Goal: Information Seeking & Learning: Check status

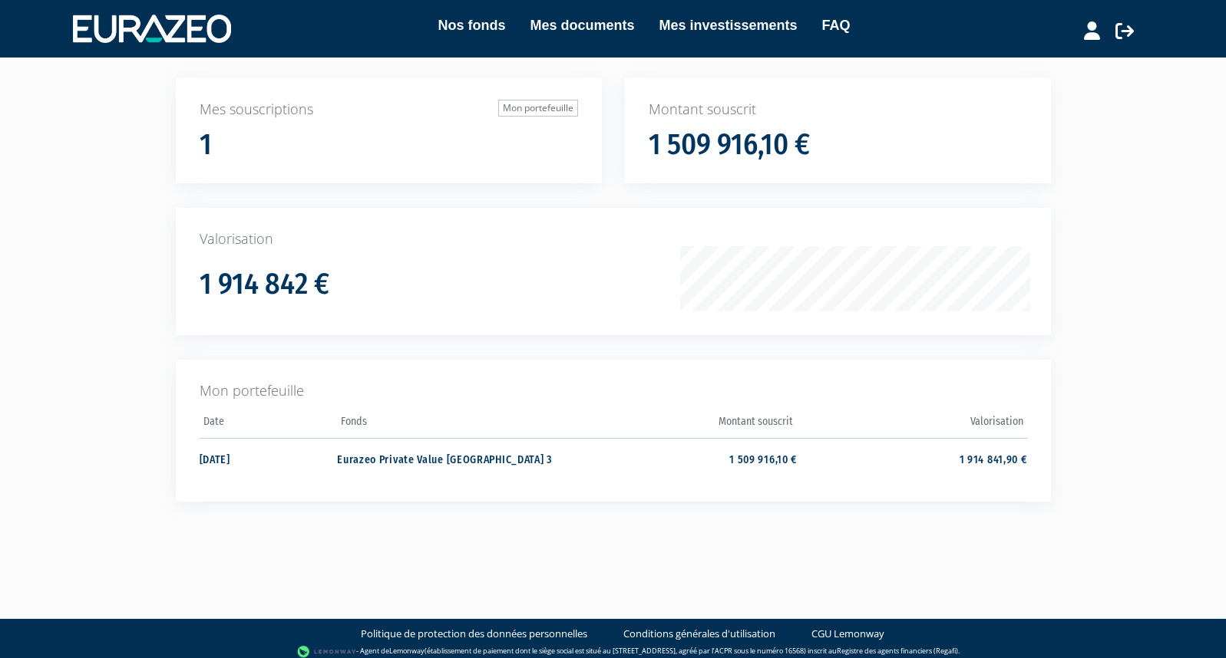
scroll to position [102, 0]
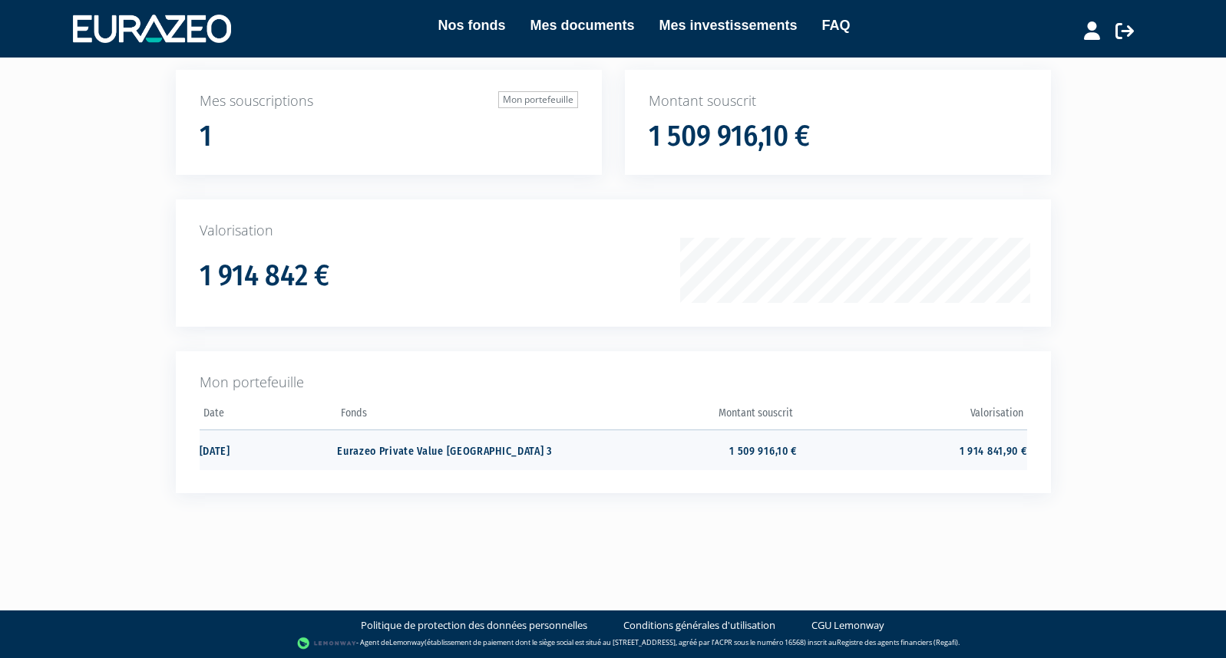
click at [478, 448] on td "Eurazeo Private Value [GEOGRAPHIC_DATA] 3" at bounding box center [451, 450] width 229 height 41
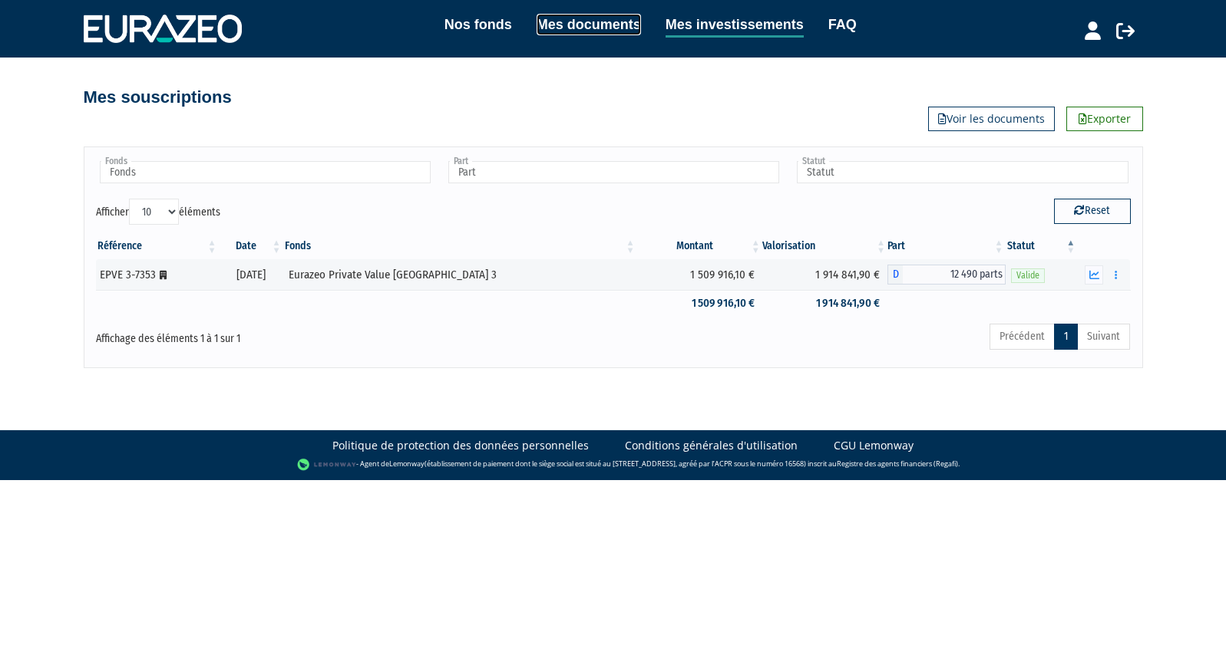
click at [602, 21] on link "Mes documents" at bounding box center [588, 24] width 104 height 21
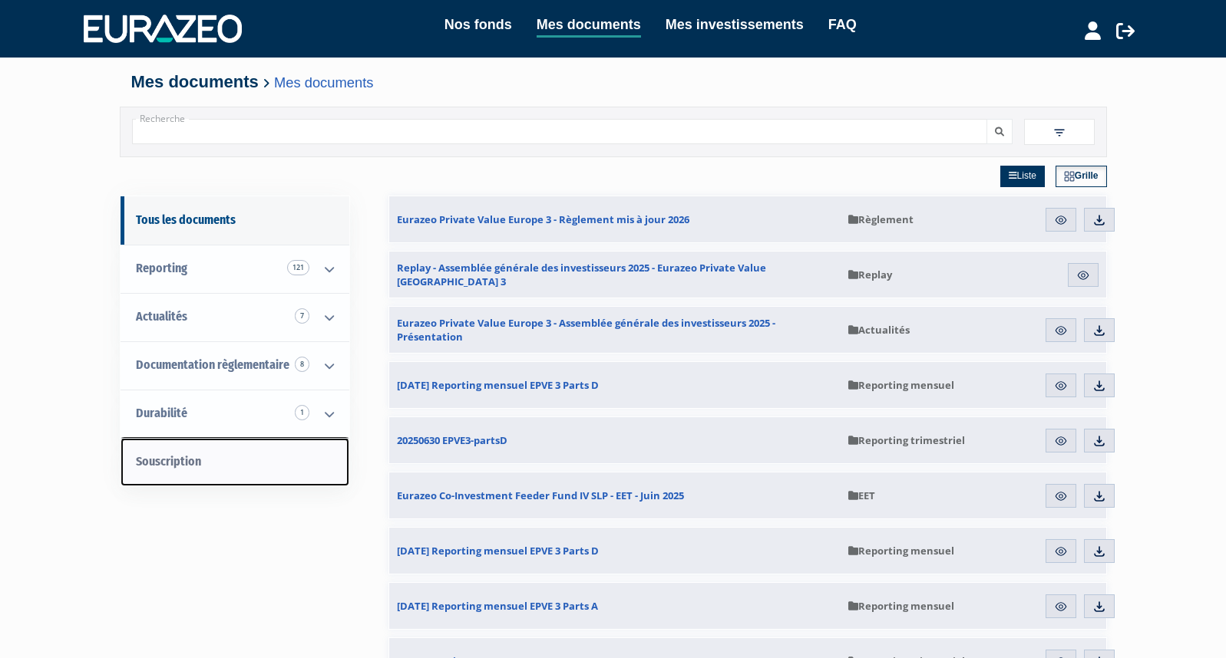
click at [280, 464] on link "Souscription" at bounding box center [234, 462] width 229 height 48
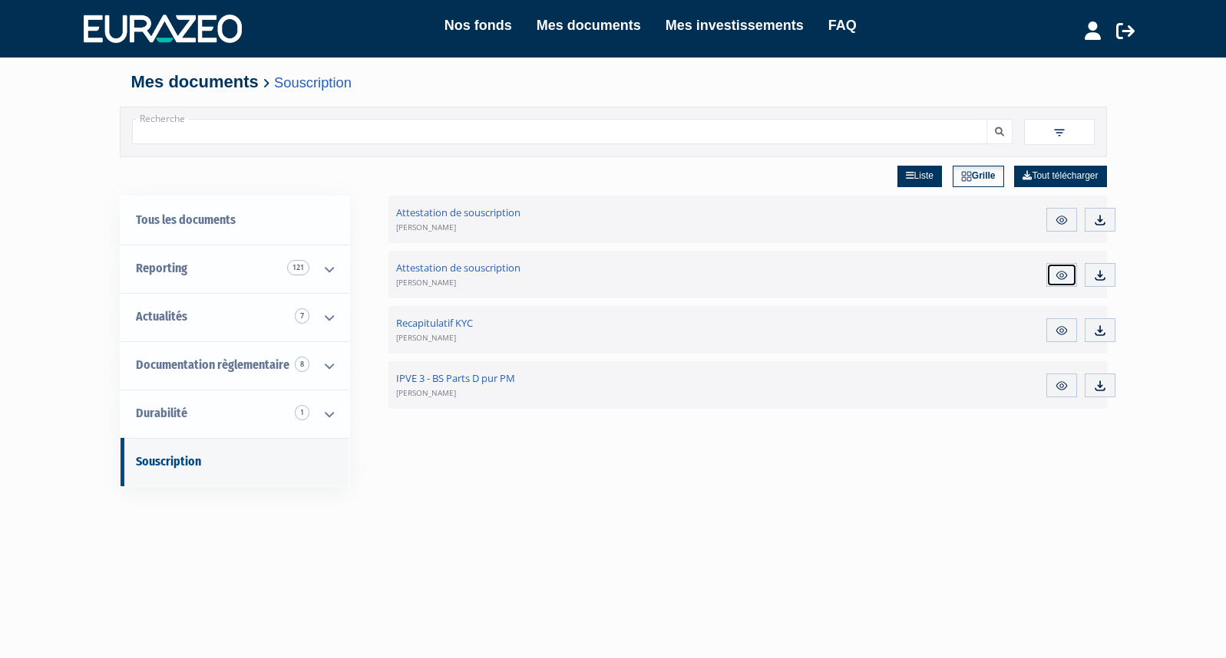
click at [1061, 274] on img at bounding box center [1061, 276] width 14 height 14
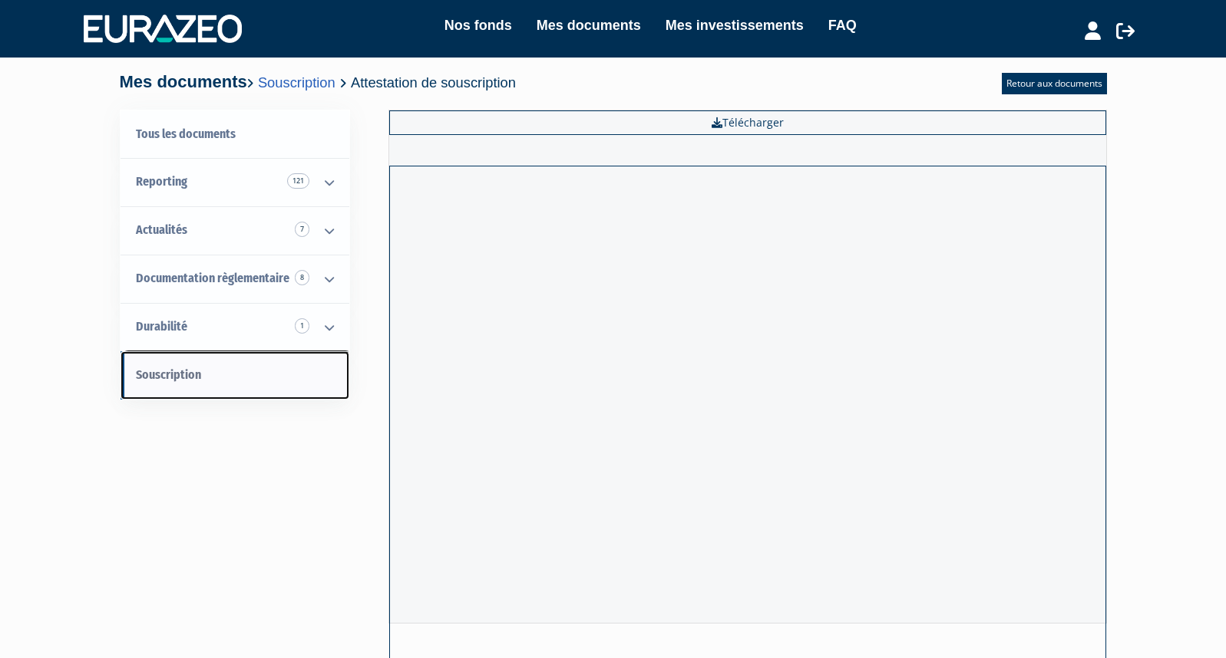
click at [235, 374] on link "Souscription" at bounding box center [234, 375] width 229 height 48
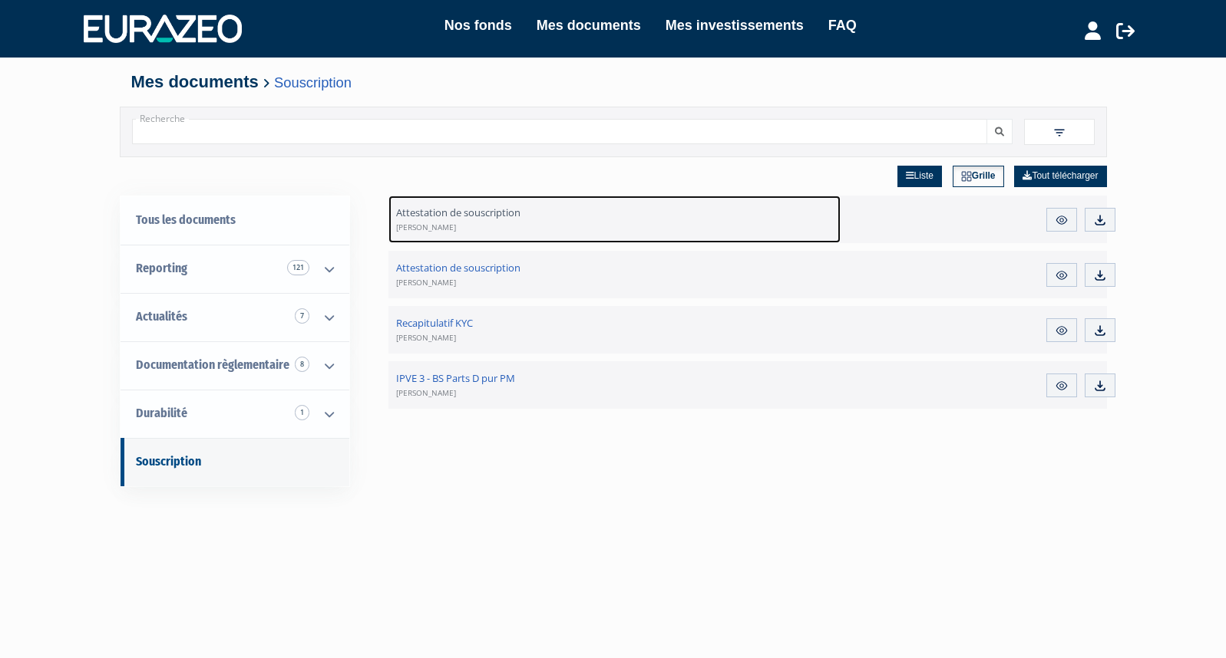
click at [561, 215] on link "Attestation de souscription [PERSON_NAME]" at bounding box center [614, 220] width 453 height 48
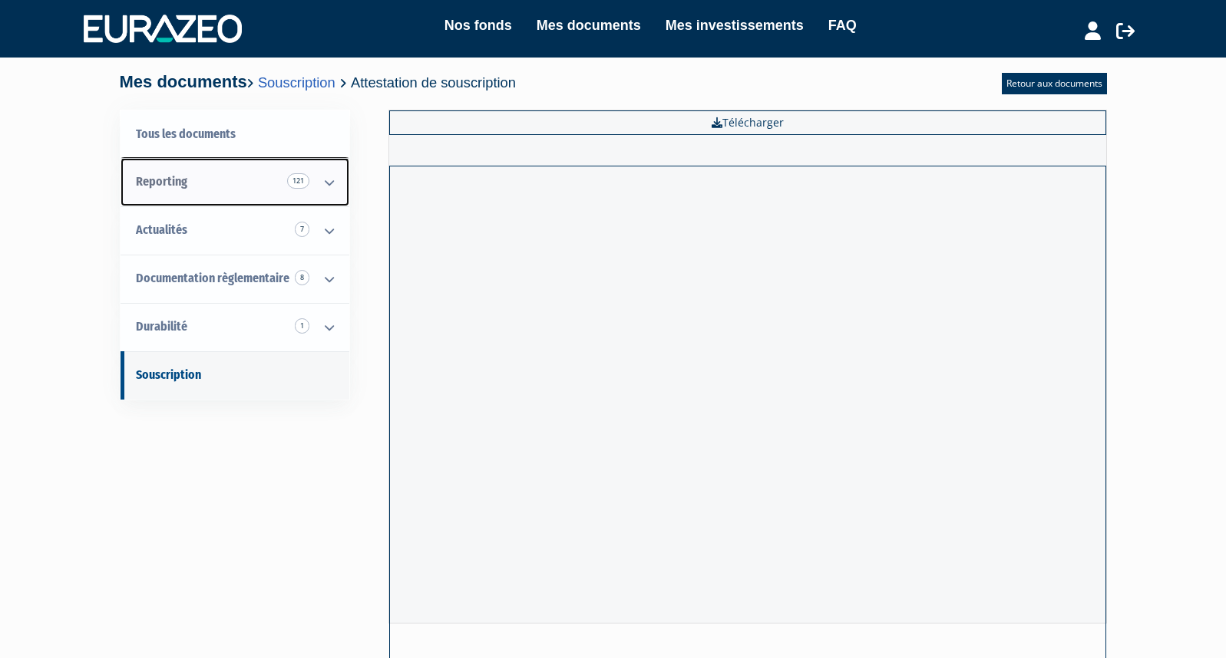
click at [190, 187] on link "Reporting 121" at bounding box center [234, 182] width 229 height 48
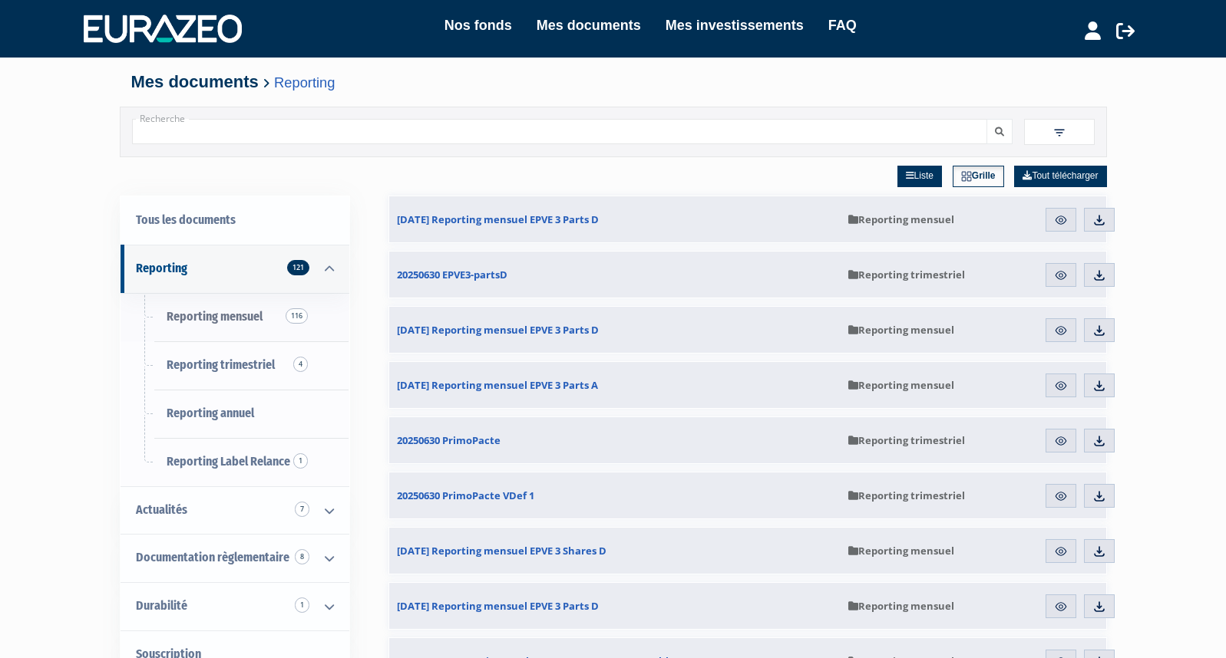
scroll to position [1, 0]
click at [700, 31] on link "Mes investissements" at bounding box center [734, 25] width 138 height 21
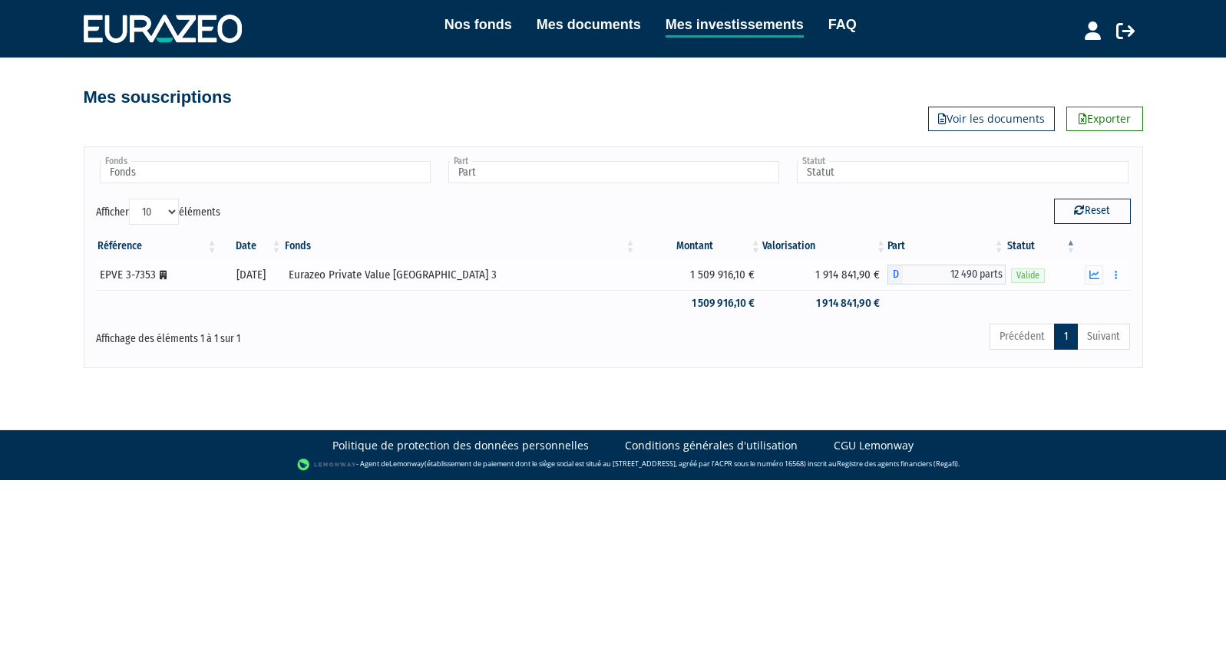
click at [465, 278] on div "Eurazeo Private Value Europe 3" at bounding box center [460, 275] width 343 height 16
click at [1115, 275] on icon "button" at bounding box center [1115, 275] width 2 height 10
click at [1098, 271] on icon "button" at bounding box center [1094, 275] width 10 height 10
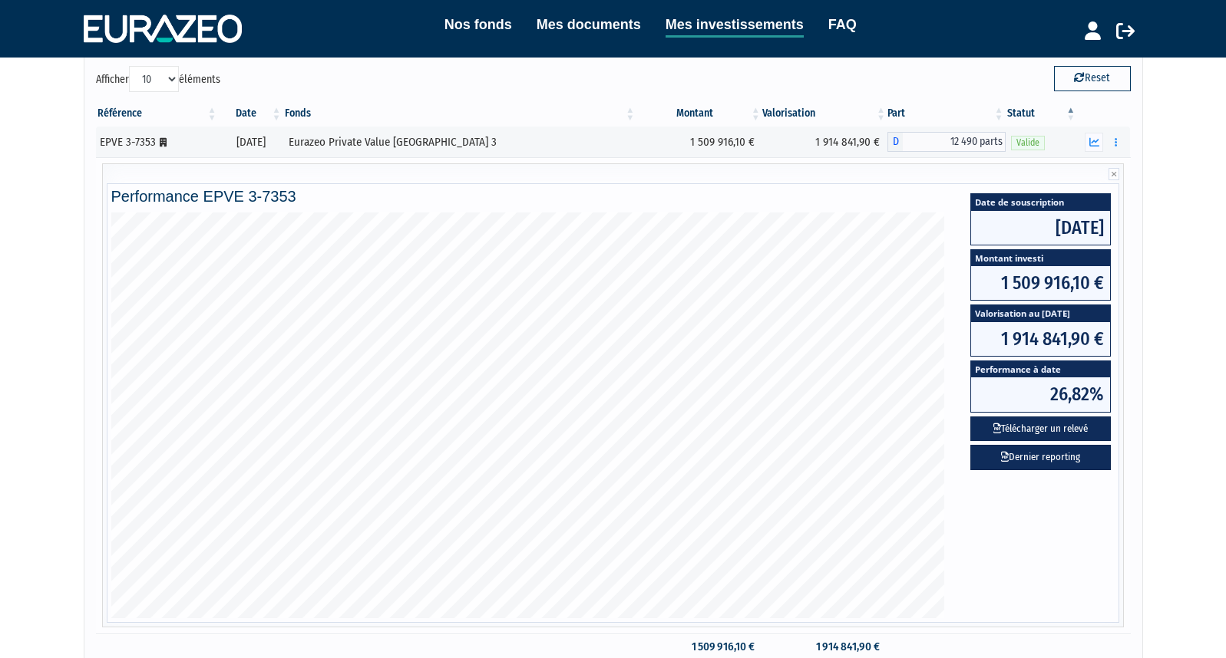
scroll to position [138, 0]
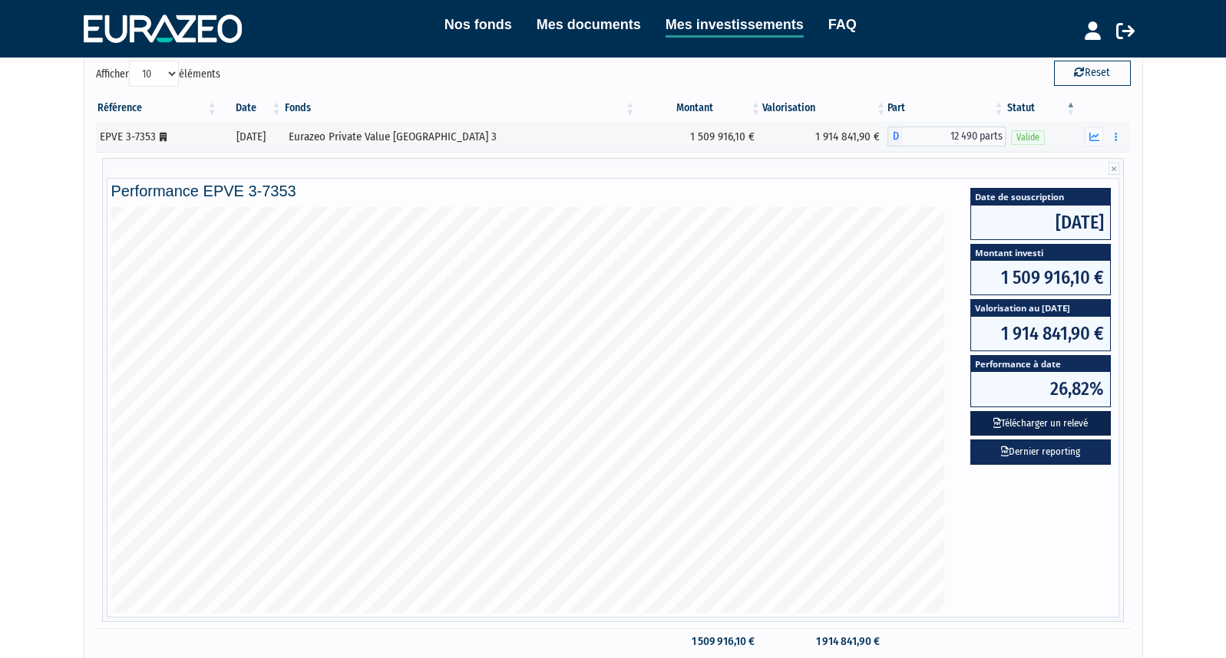
click at [1071, 422] on button "Télécharger un relevé" at bounding box center [1040, 423] width 140 height 25
